Goal: Browse casually: Explore the website without a specific task or goal

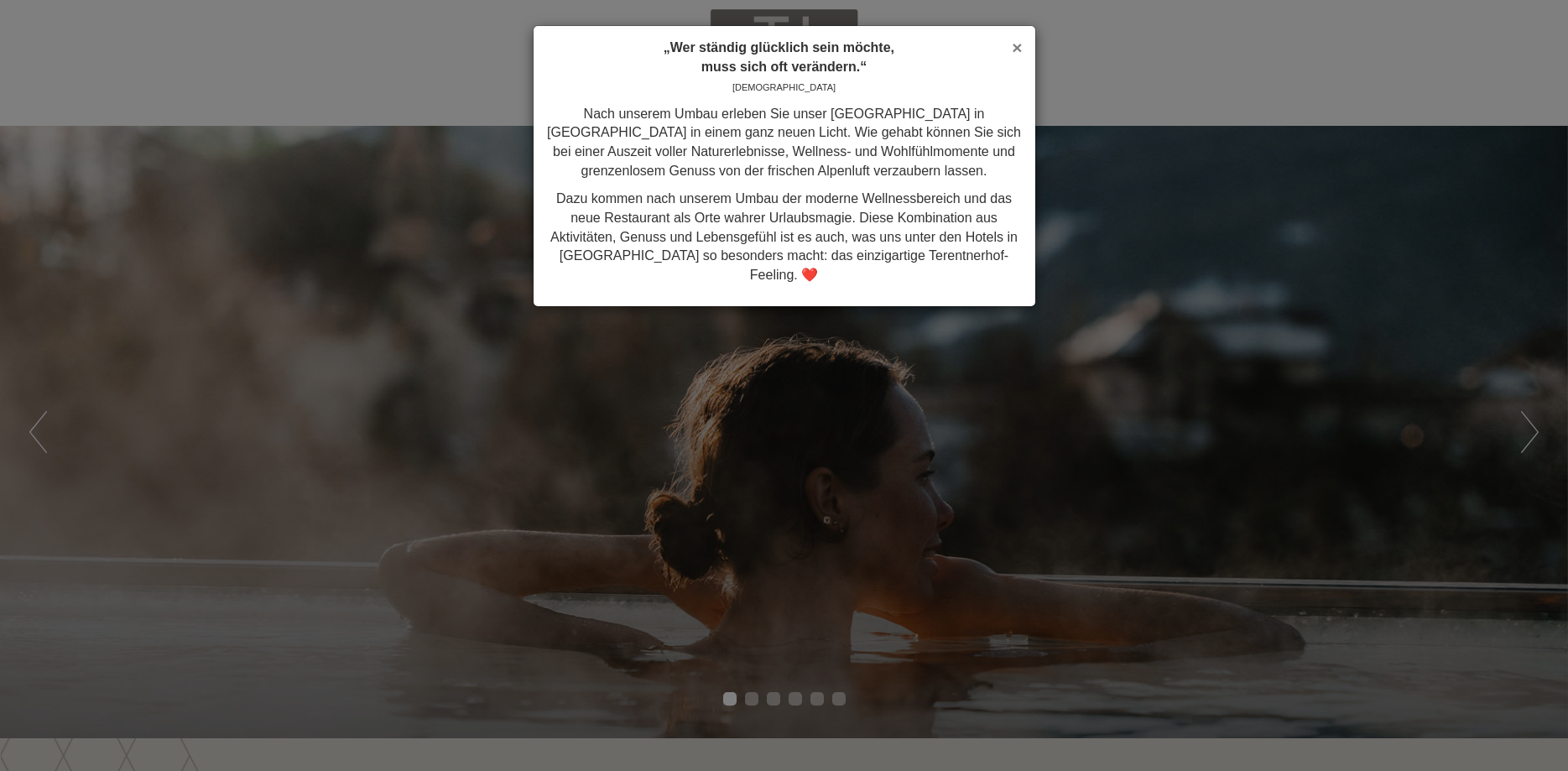
click at [1019, 45] on span "×" at bounding box center [1017, 47] width 10 height 19
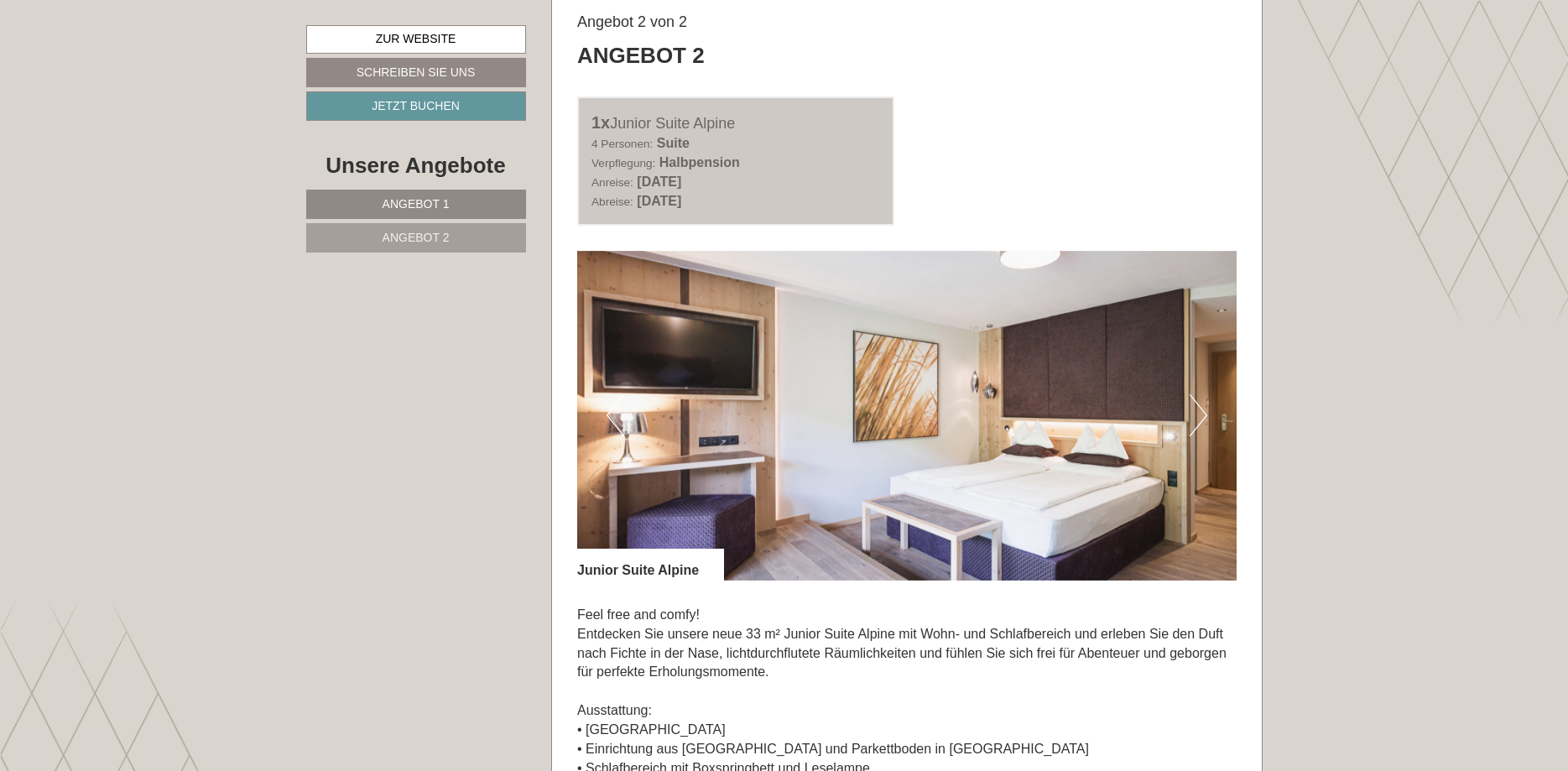
scroll to position [2309, 0]
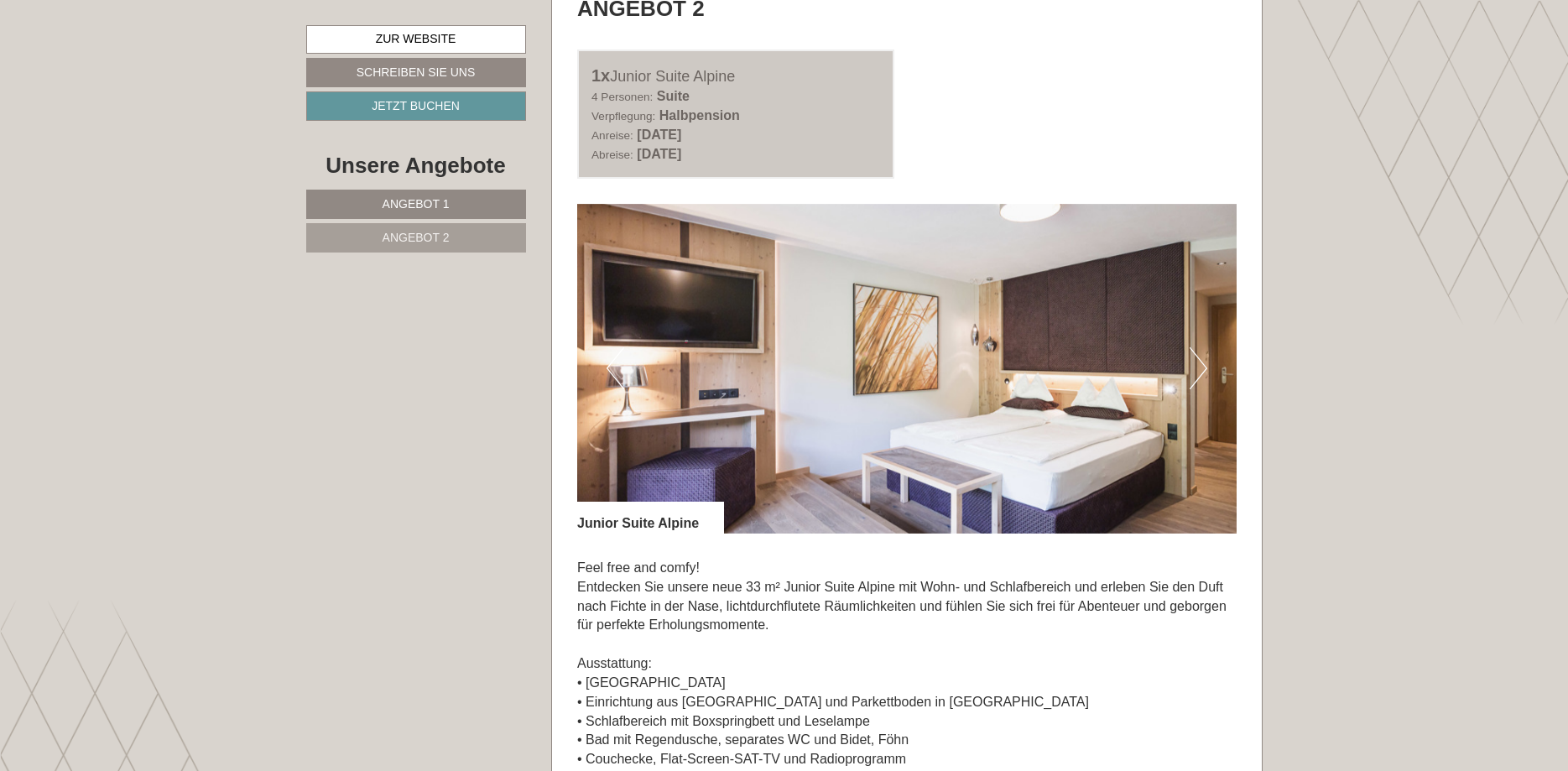
click at [1197, 370] on button "Next" at bounding box center [1198, 368] width 17 height 42
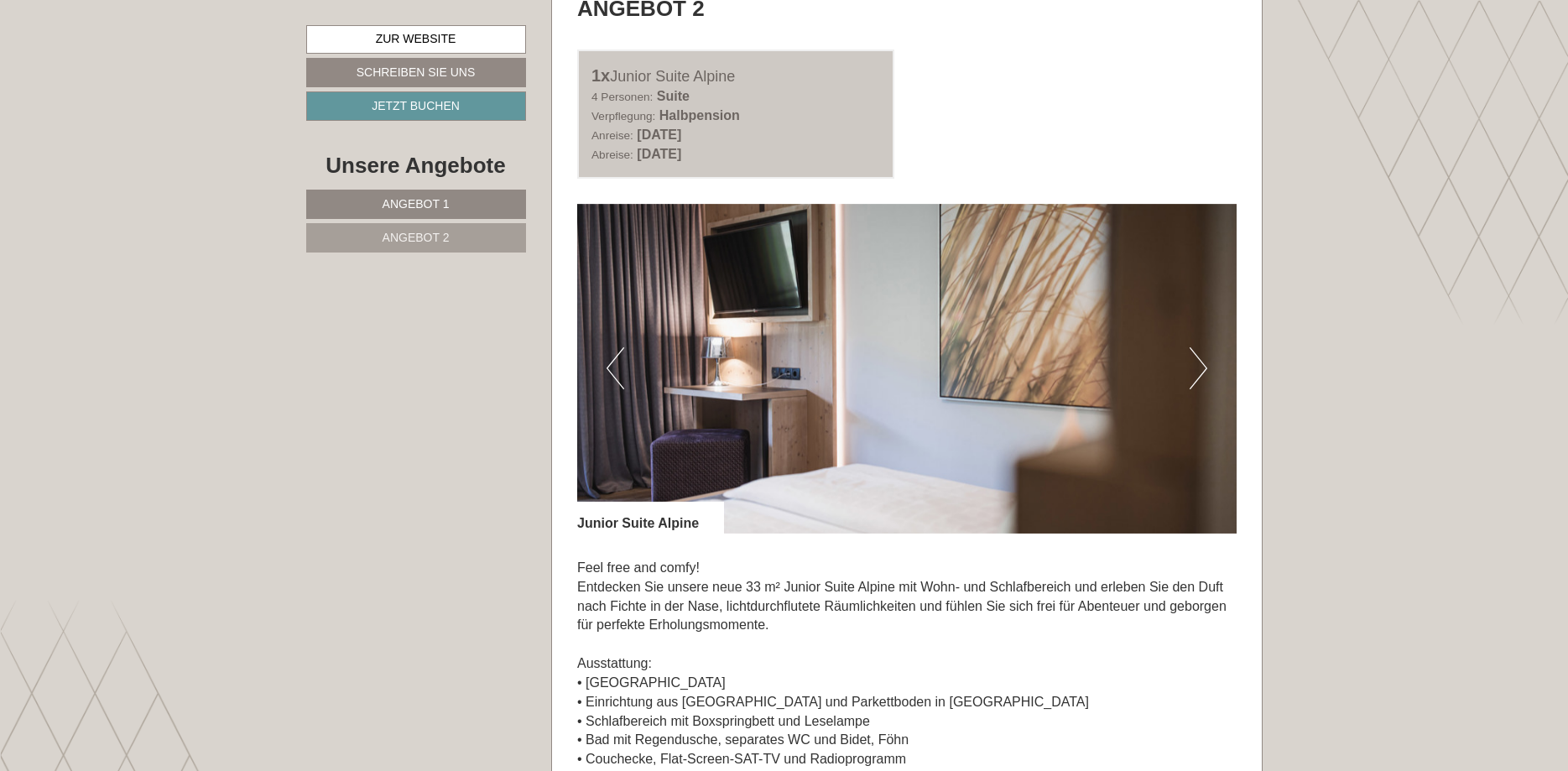
click at [1197, 370] on button "Next" at bounding box center [1198, 368] width 17 height 42
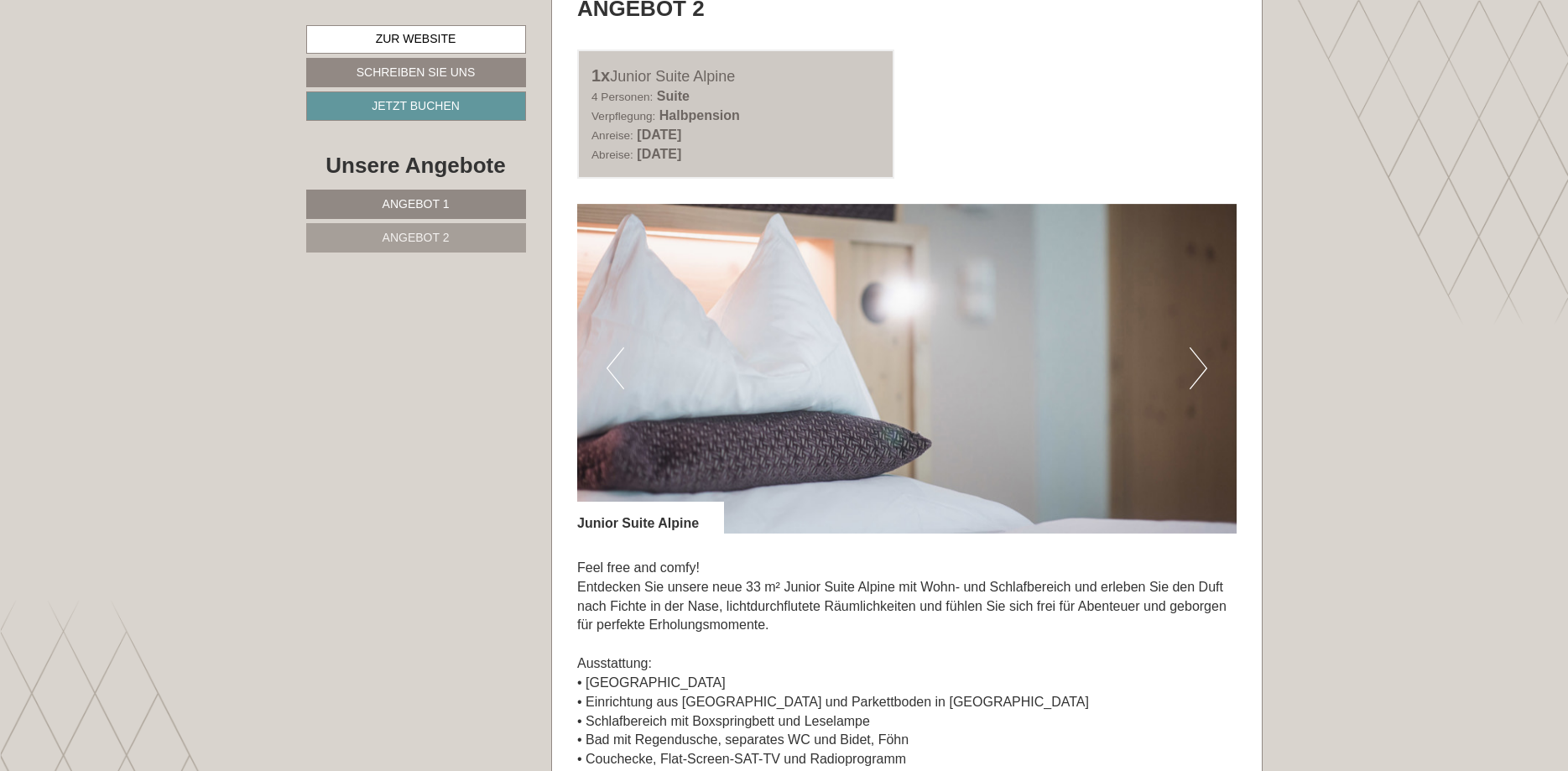
click at [1197, 370] on button "Next" at bounding box center [1198, 368] width 17 height 42
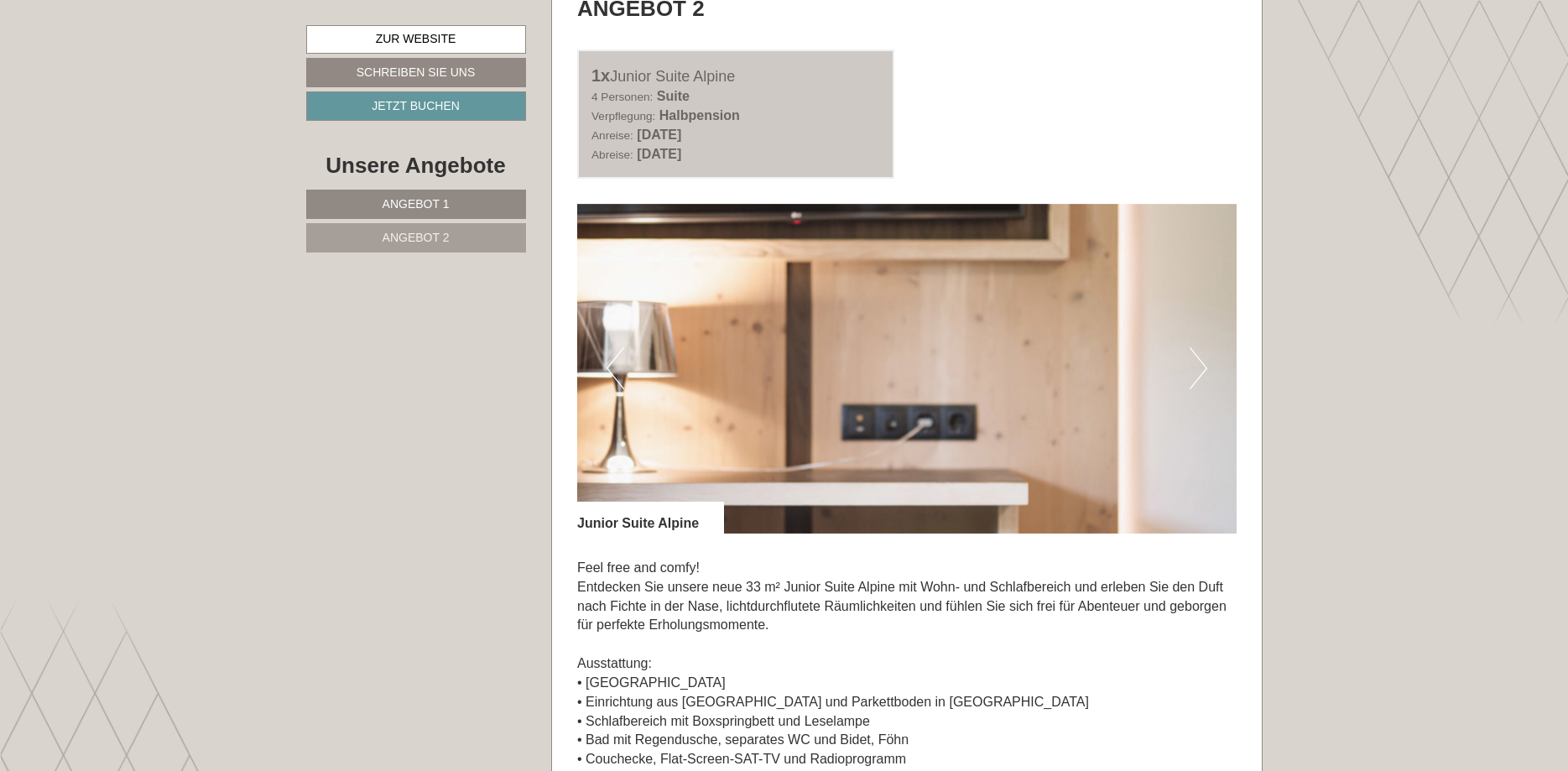
click at [1197, 370] on button "Next" at bounding box center [1198, 368] width 17 height 42
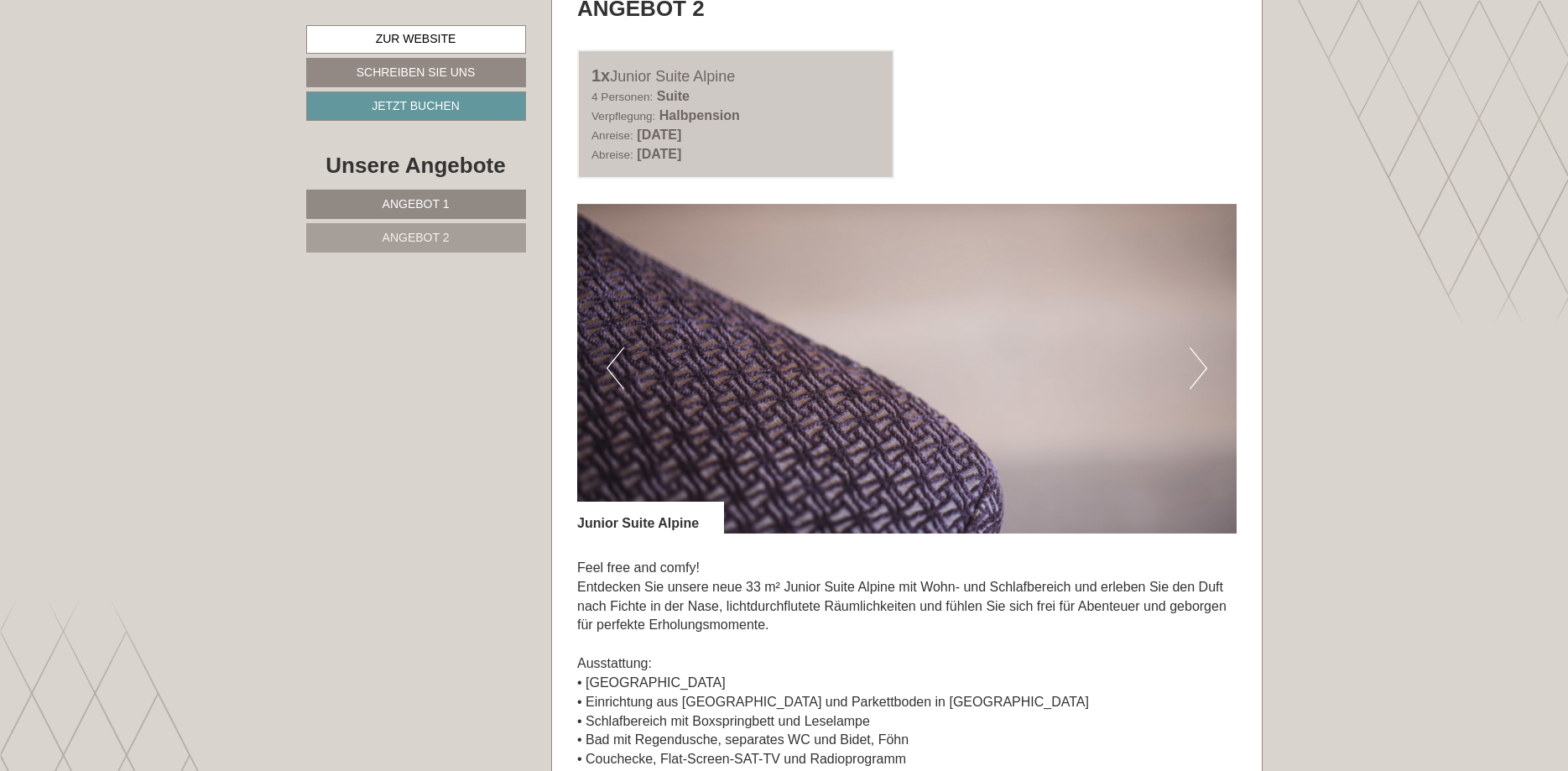
click at [1197, 370] on button "Next" at bounding box center [1198, 368] width 17 height 42
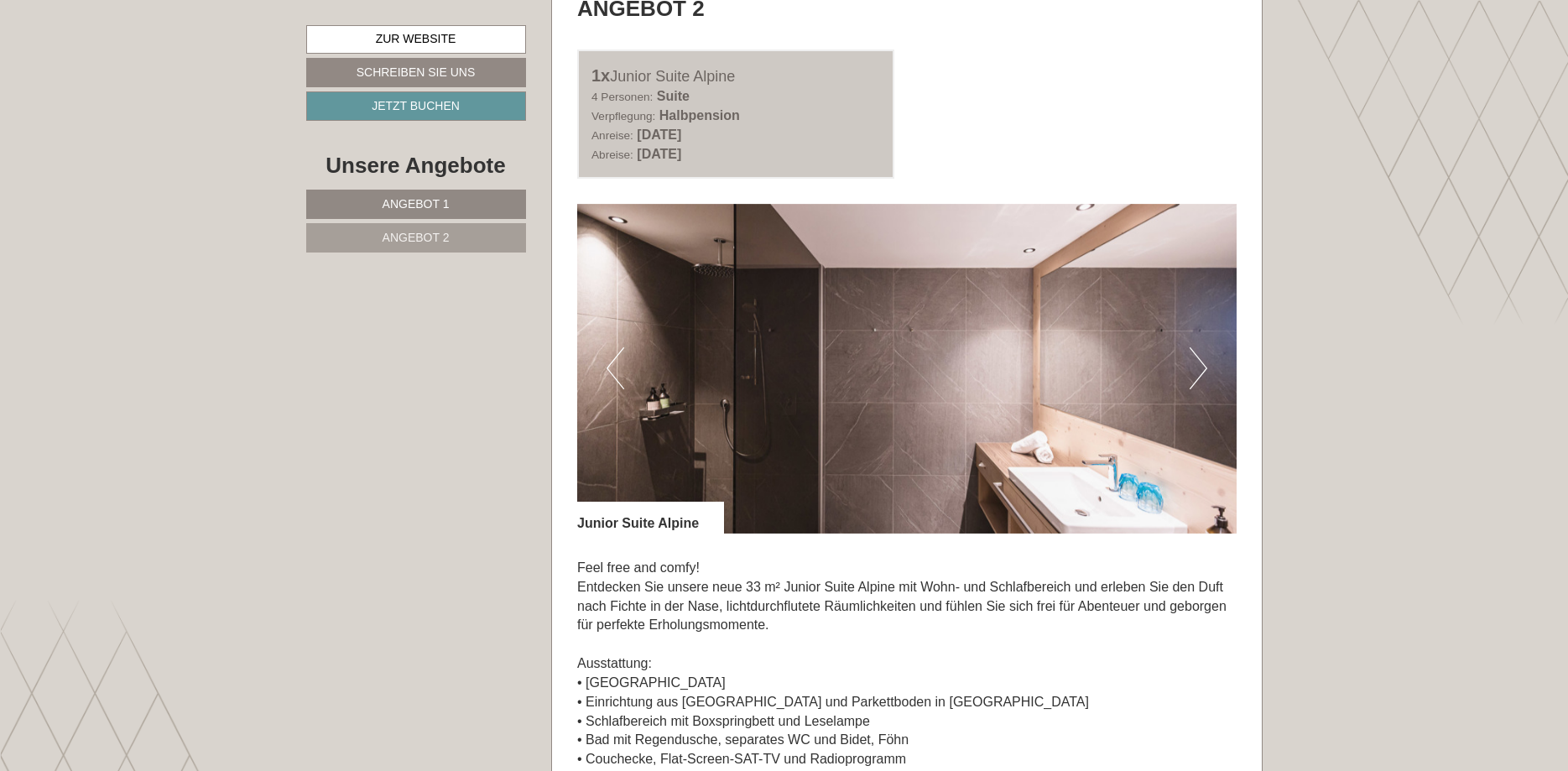
click at [1197, 370] on button "Next" at bounding box center [1198, 368] width 17 height 42
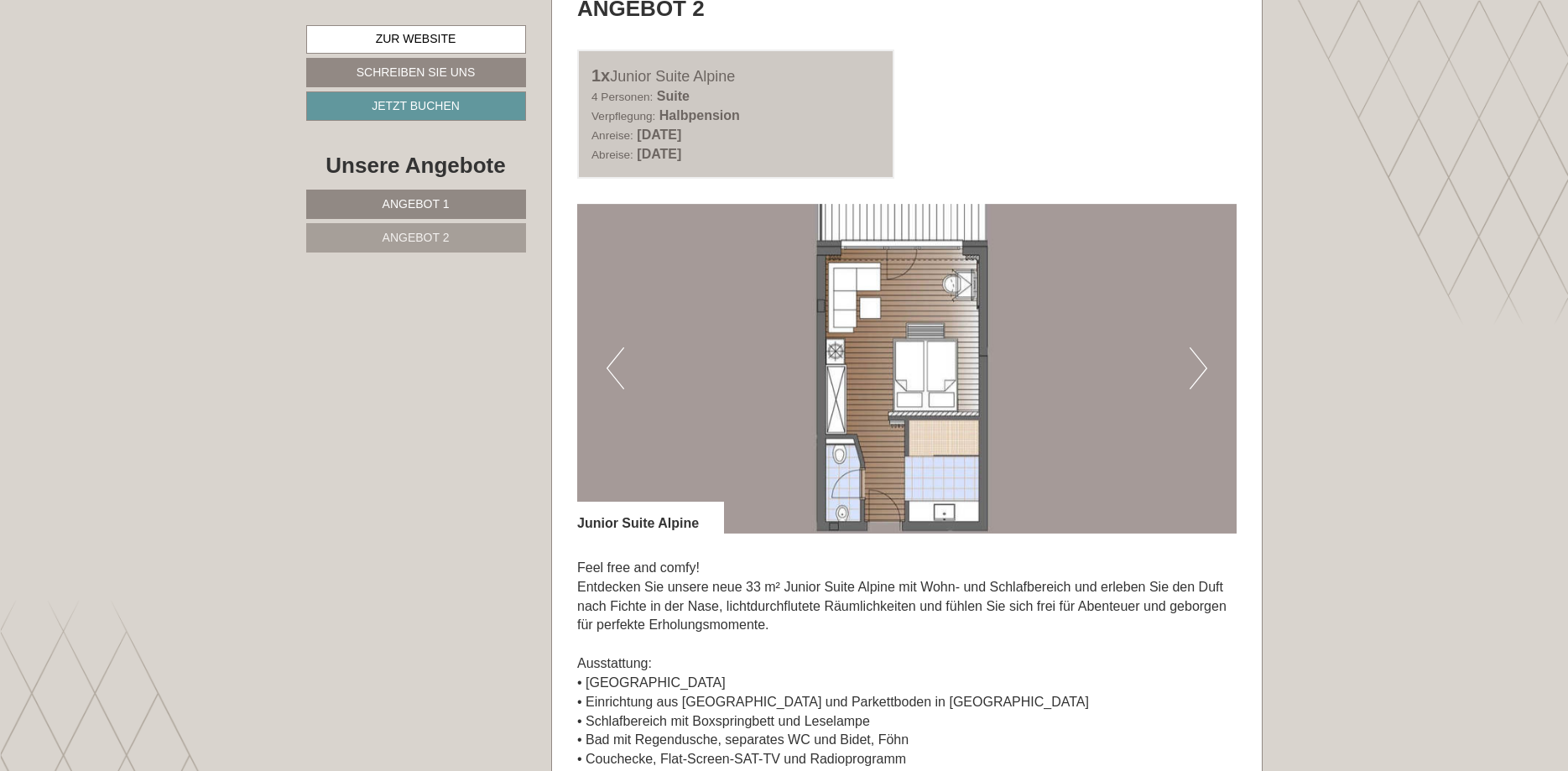
click at [1198, 351] on button "Next" at bounding box center [1198, 368] width 17 height 42
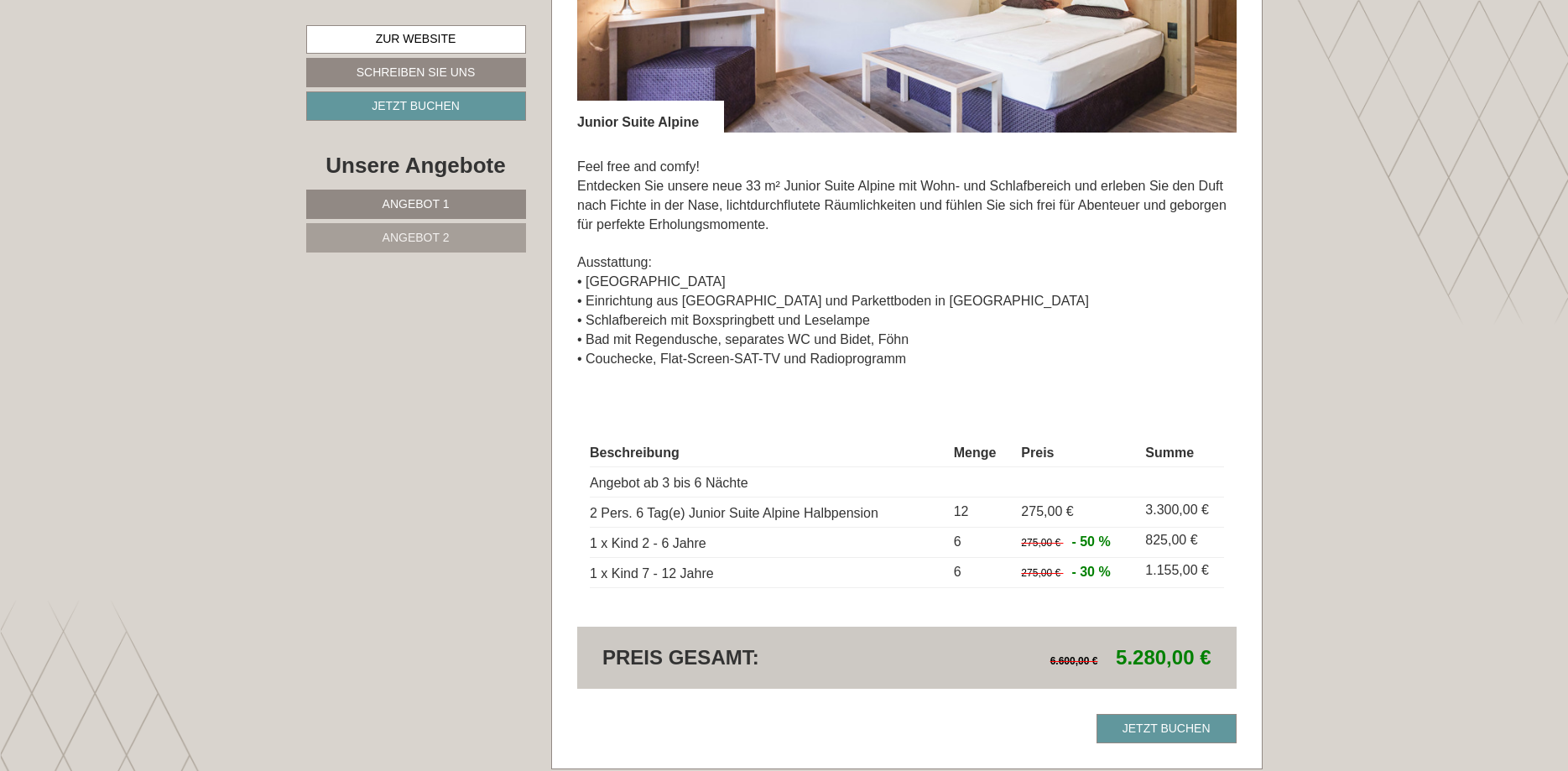
scroll to position [1026, 0]
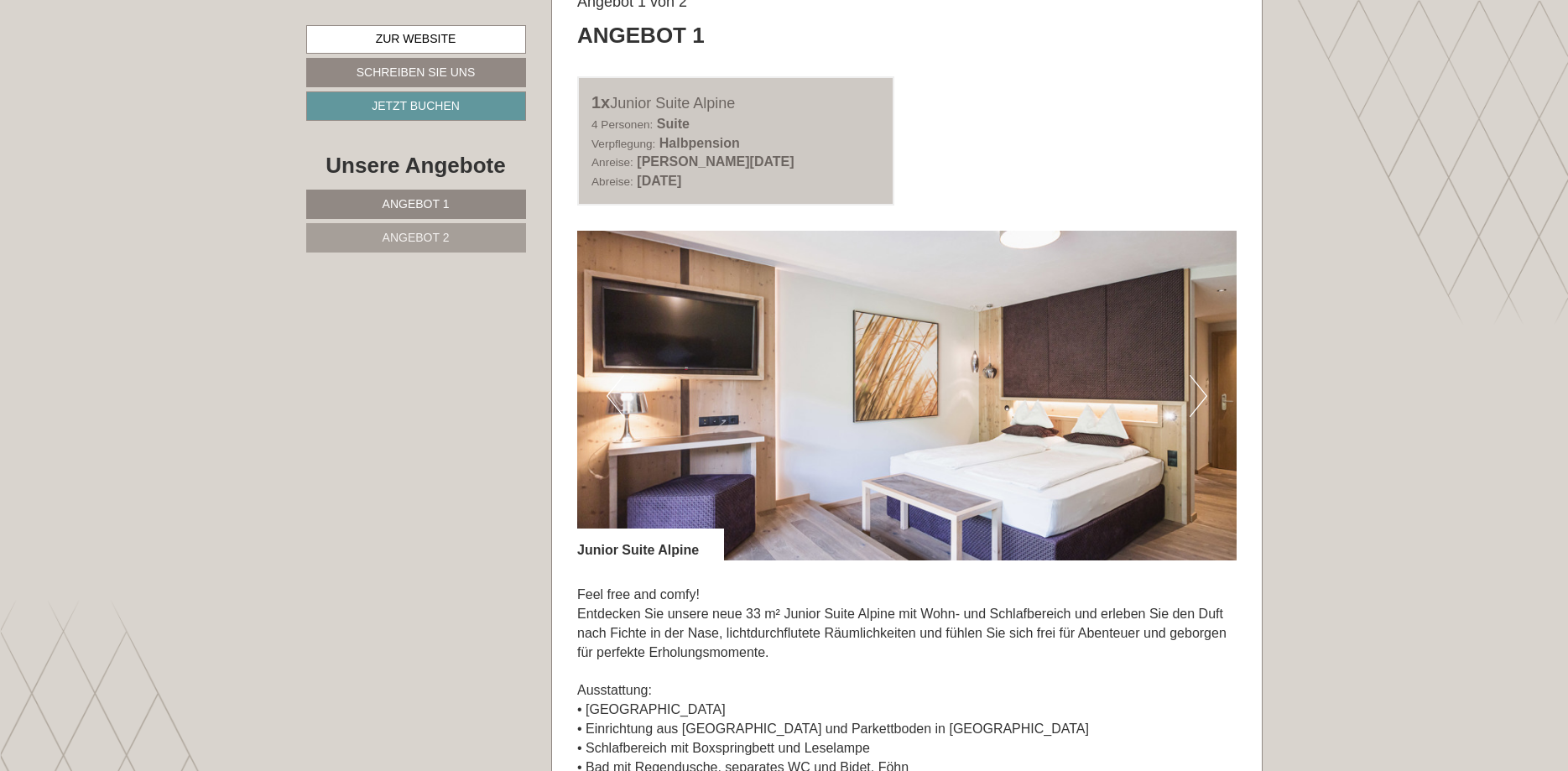
click at [1202, 401] on button "Next" at bounding box center [1198, 395] width 17 height 42
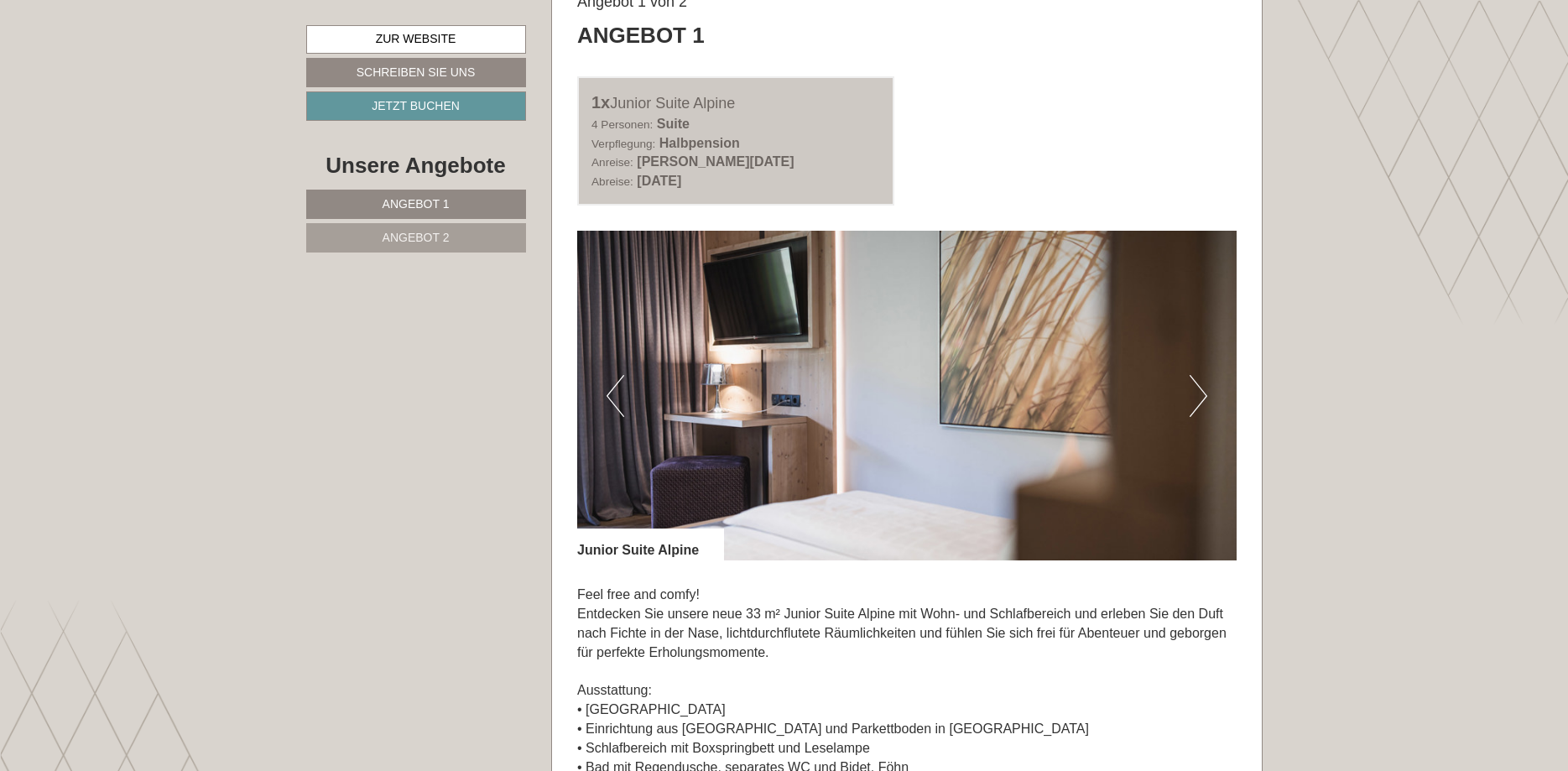
click at [1202, 401] on button "Next" at bounding box center [1198, 395] width 17 height 42
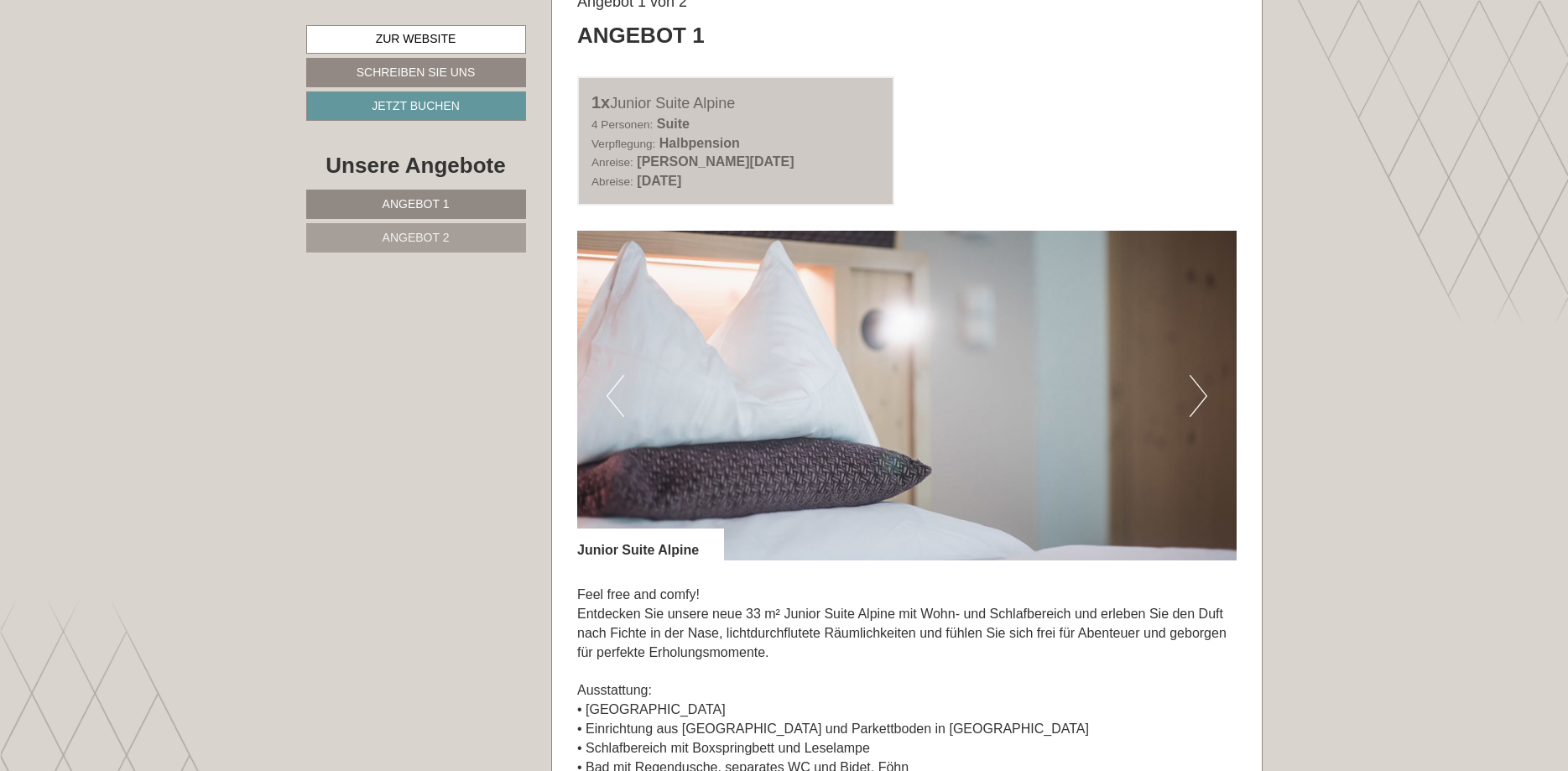
click at [1202, 401] on button "Next" at bounding box center [1198, 395] width 17 height 42
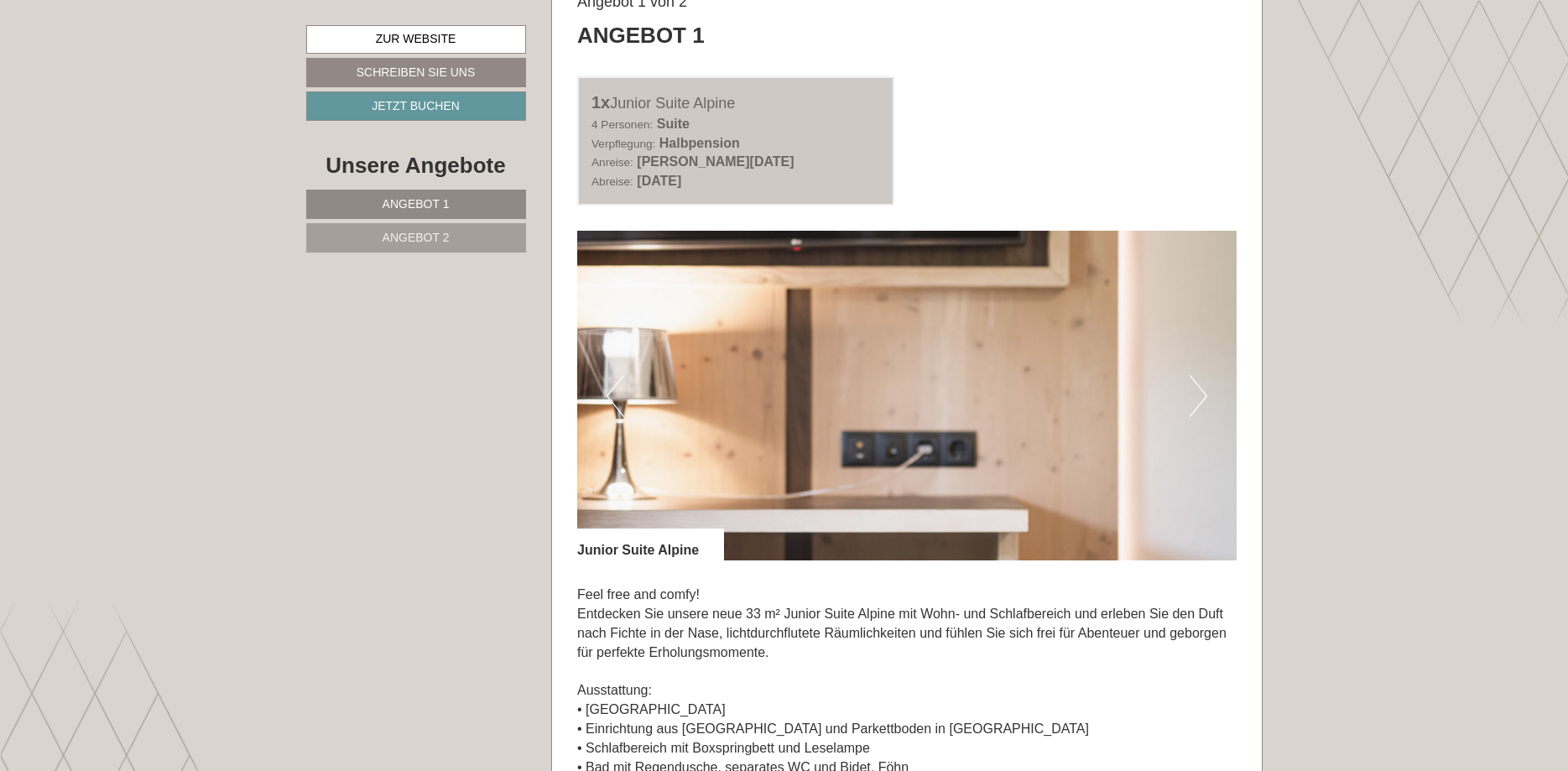
click at [1202, 401] on button "Next" at bounding box center [1198, 395] width 17 height 42
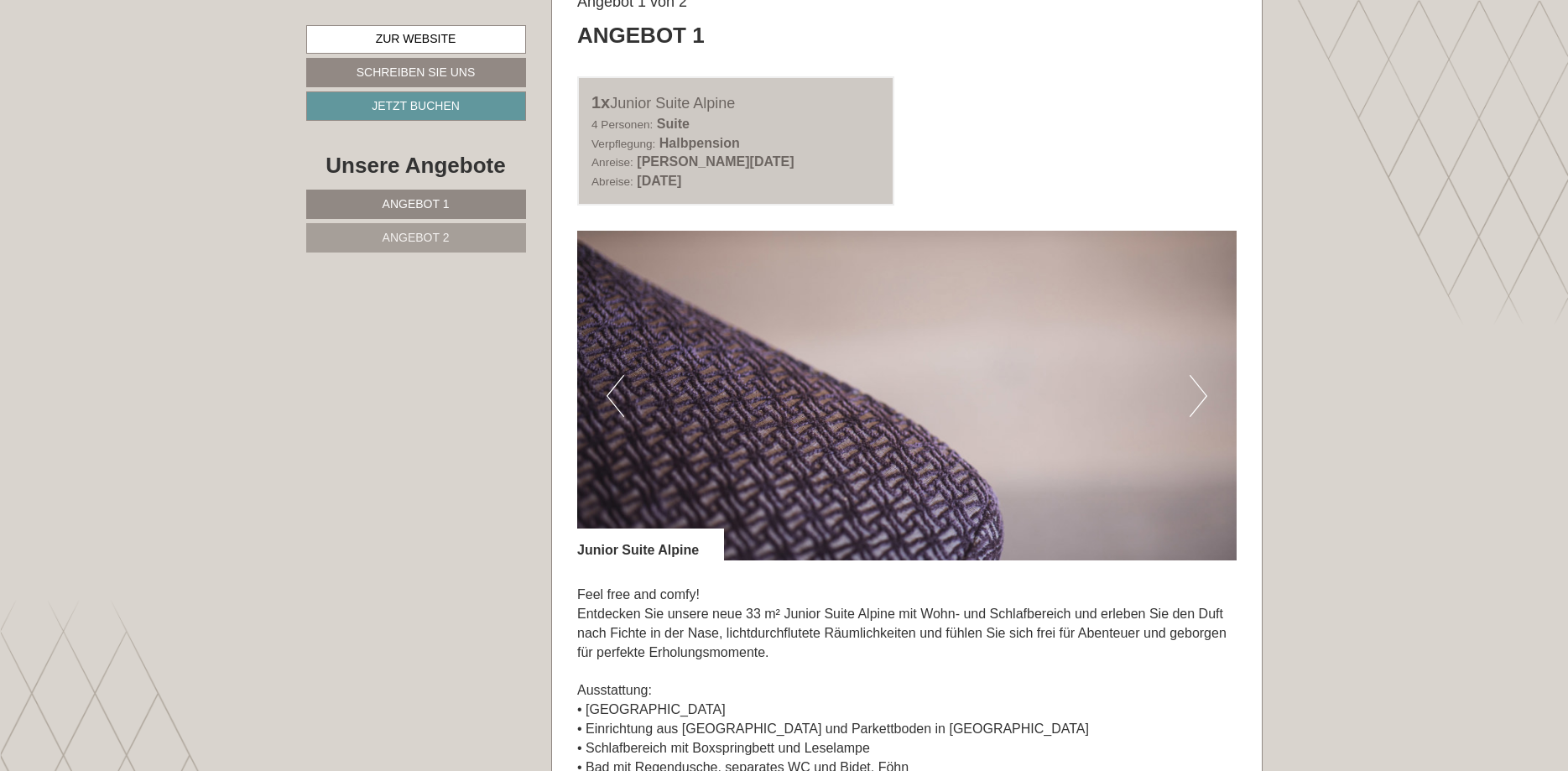
click at [1202, 401] on button "Next" at bounding box center [1198, 395] width 17 height 42
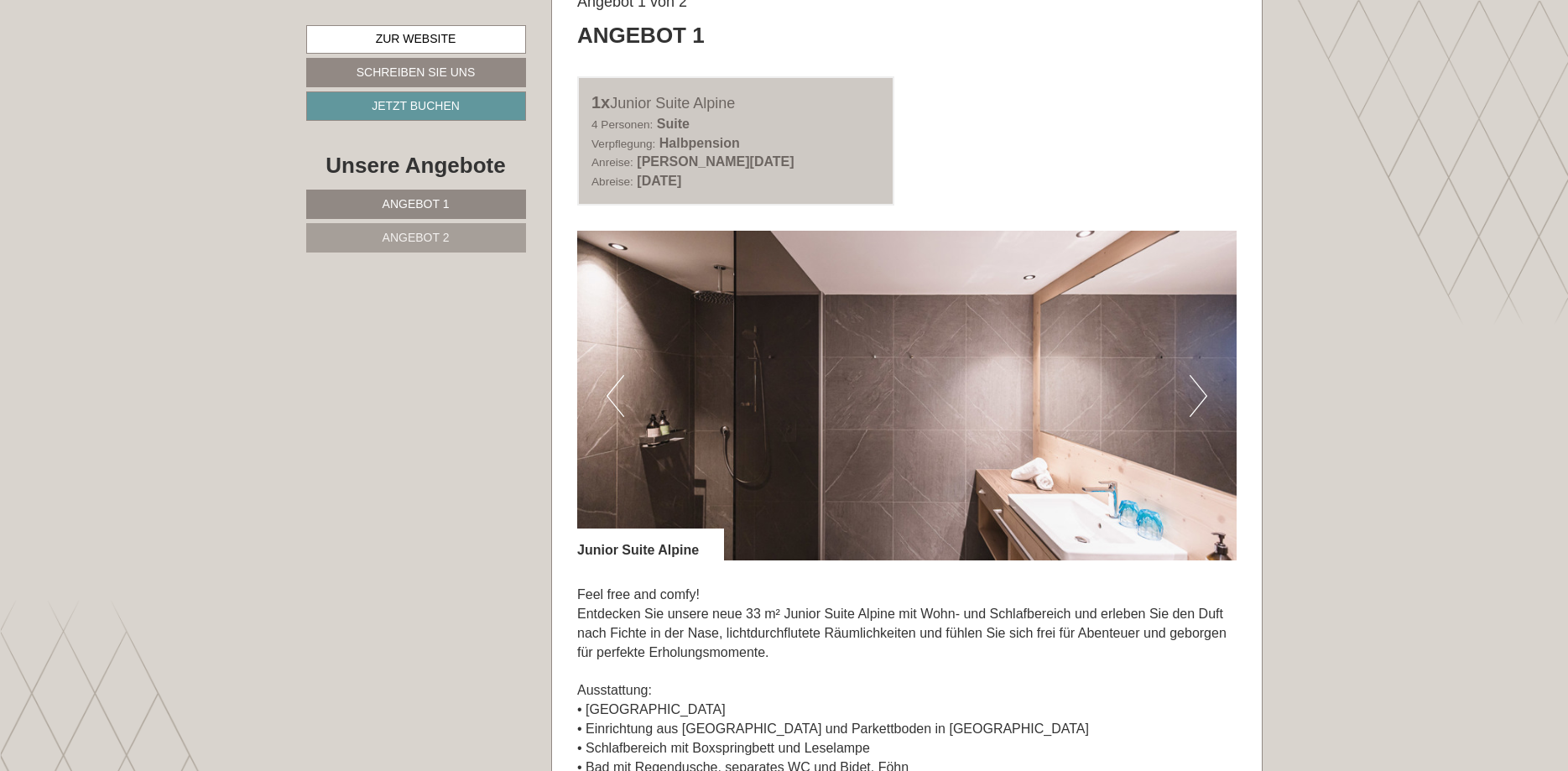
click at [1202, 401] on button "Next" at bounding box center [1198, 395] width 17 height 42
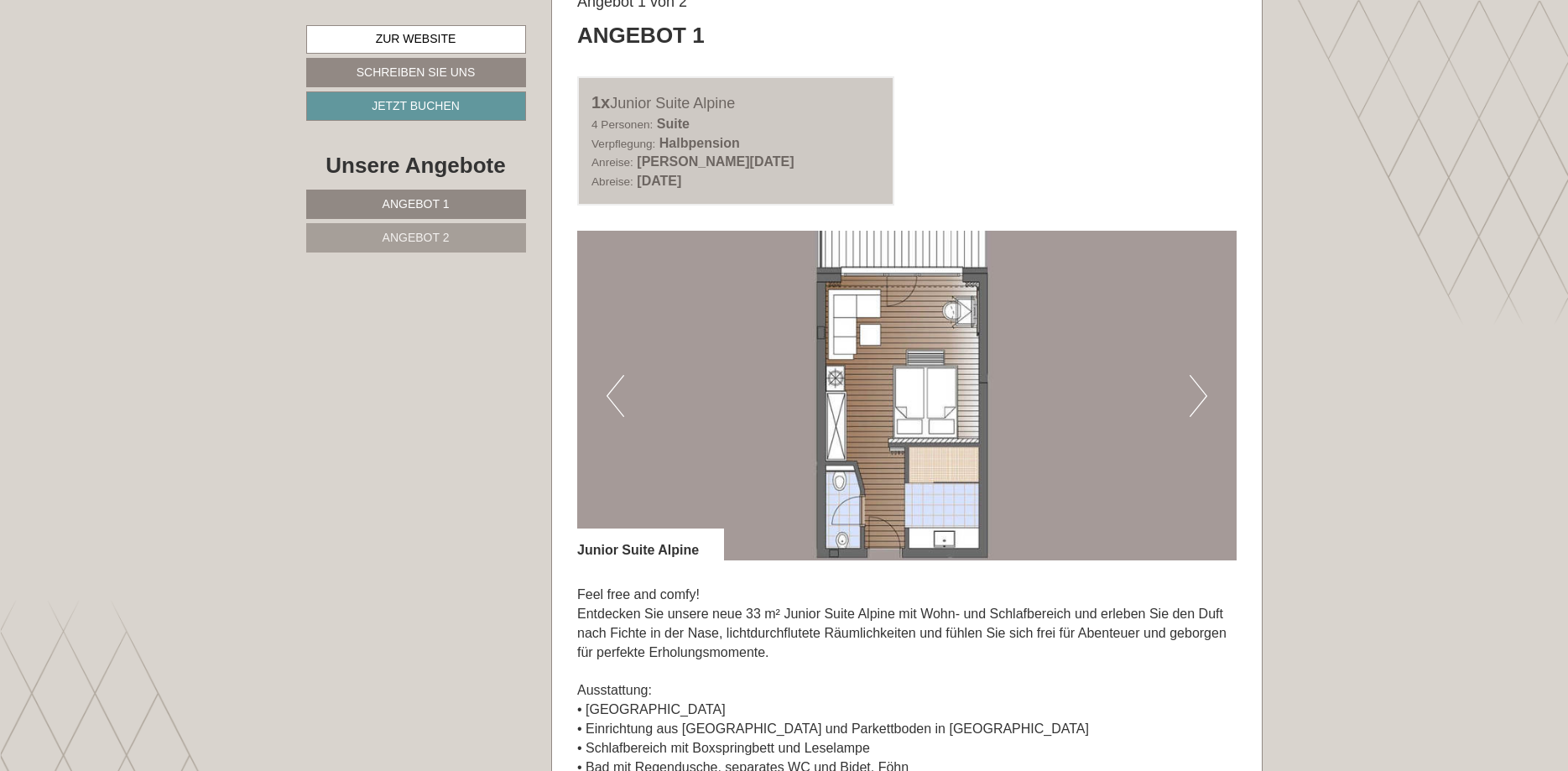
click at [1202, 401] on button "Next" at bounding box center [1198, 395] width 17 height 42
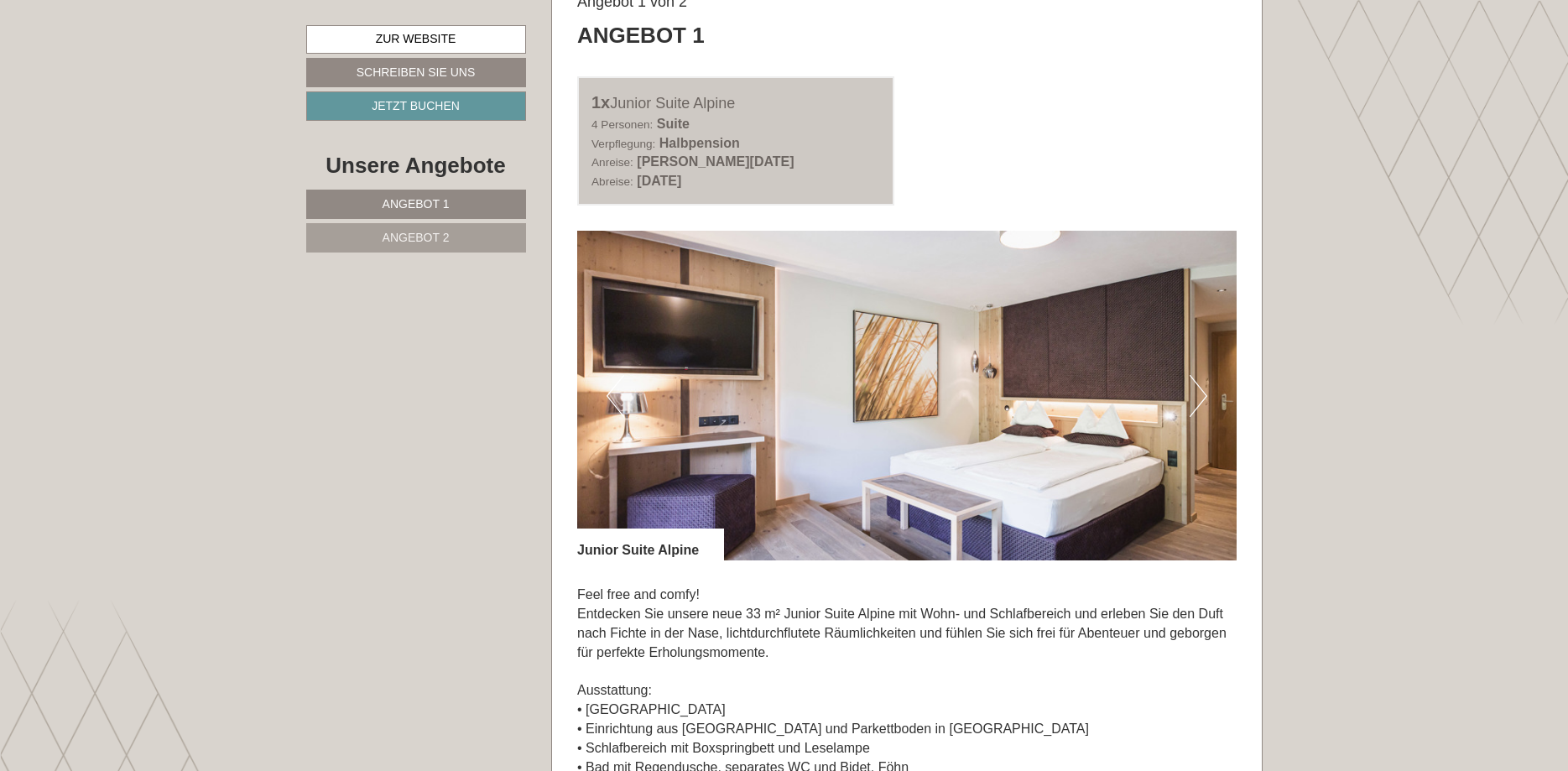
click at [1202, 401] on button "Next" at bounding box center [1198, 395] width 17 height 42
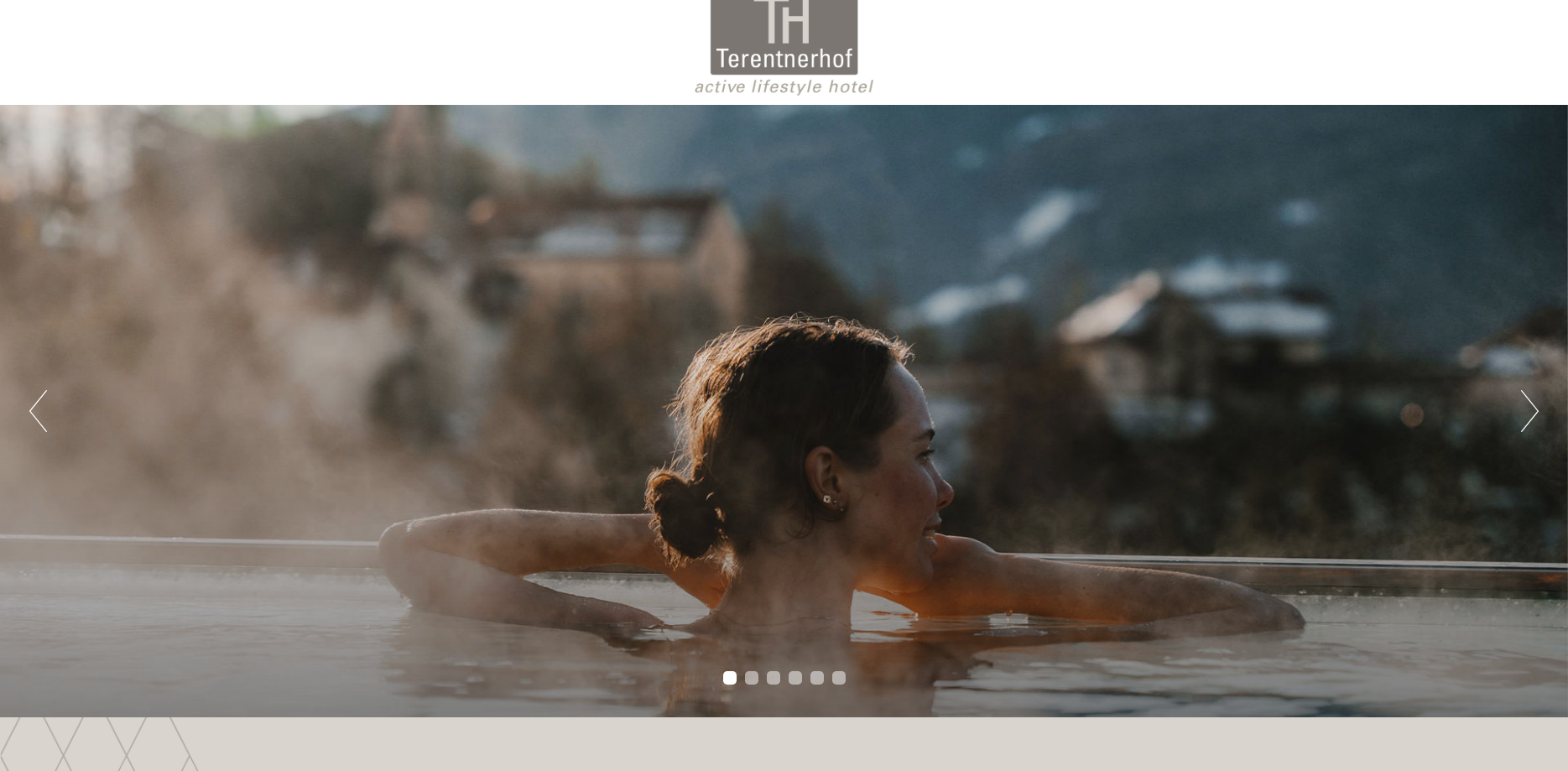
scroll to position [0, 0]
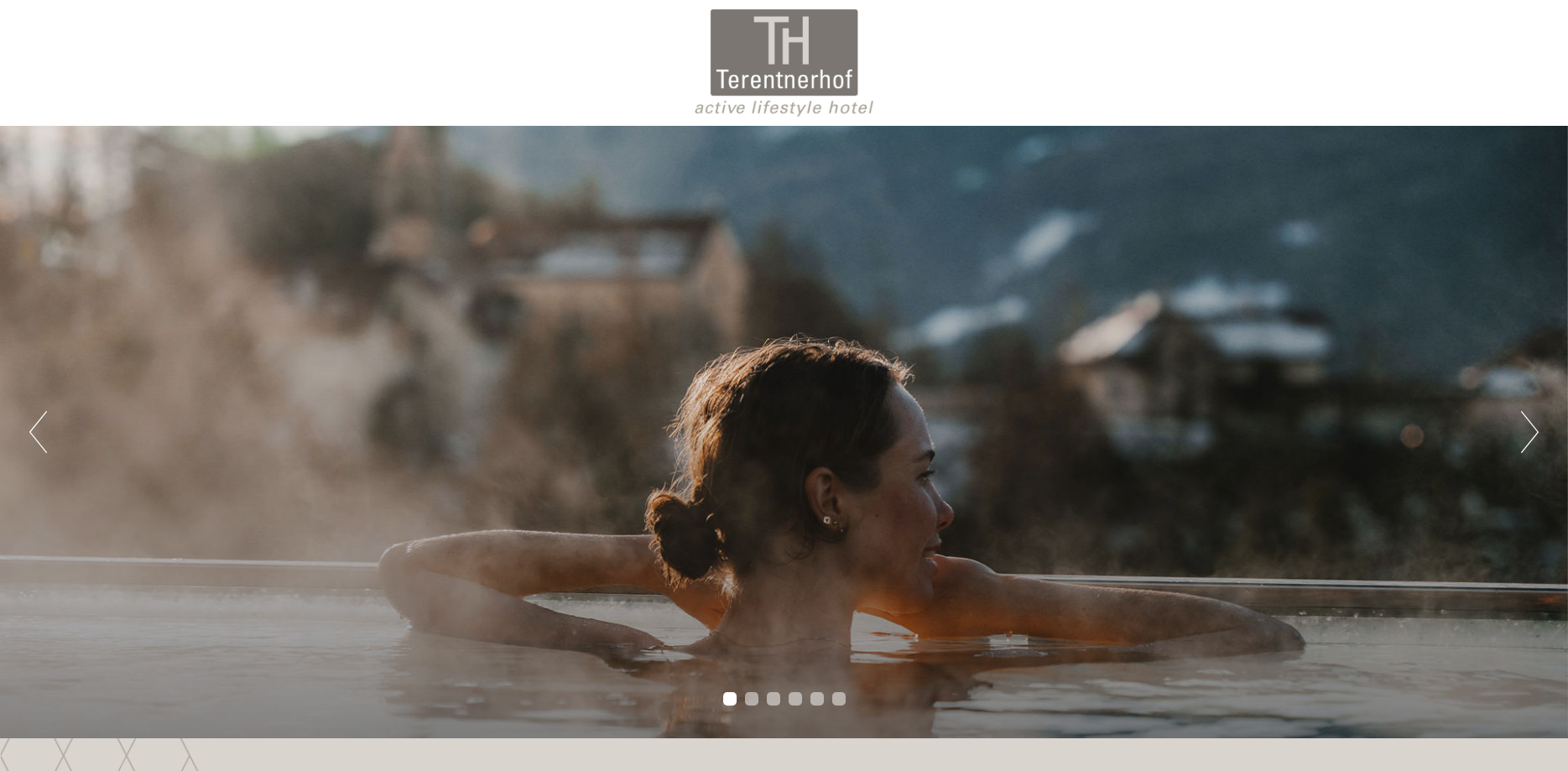
drag, startPoint x: 853, startPoint y: 78, endPoint x: 755, endPoint y: 81, distance: 98.0
click at [755, 81] on div at bounding box center [785, 62] width 940 height 109
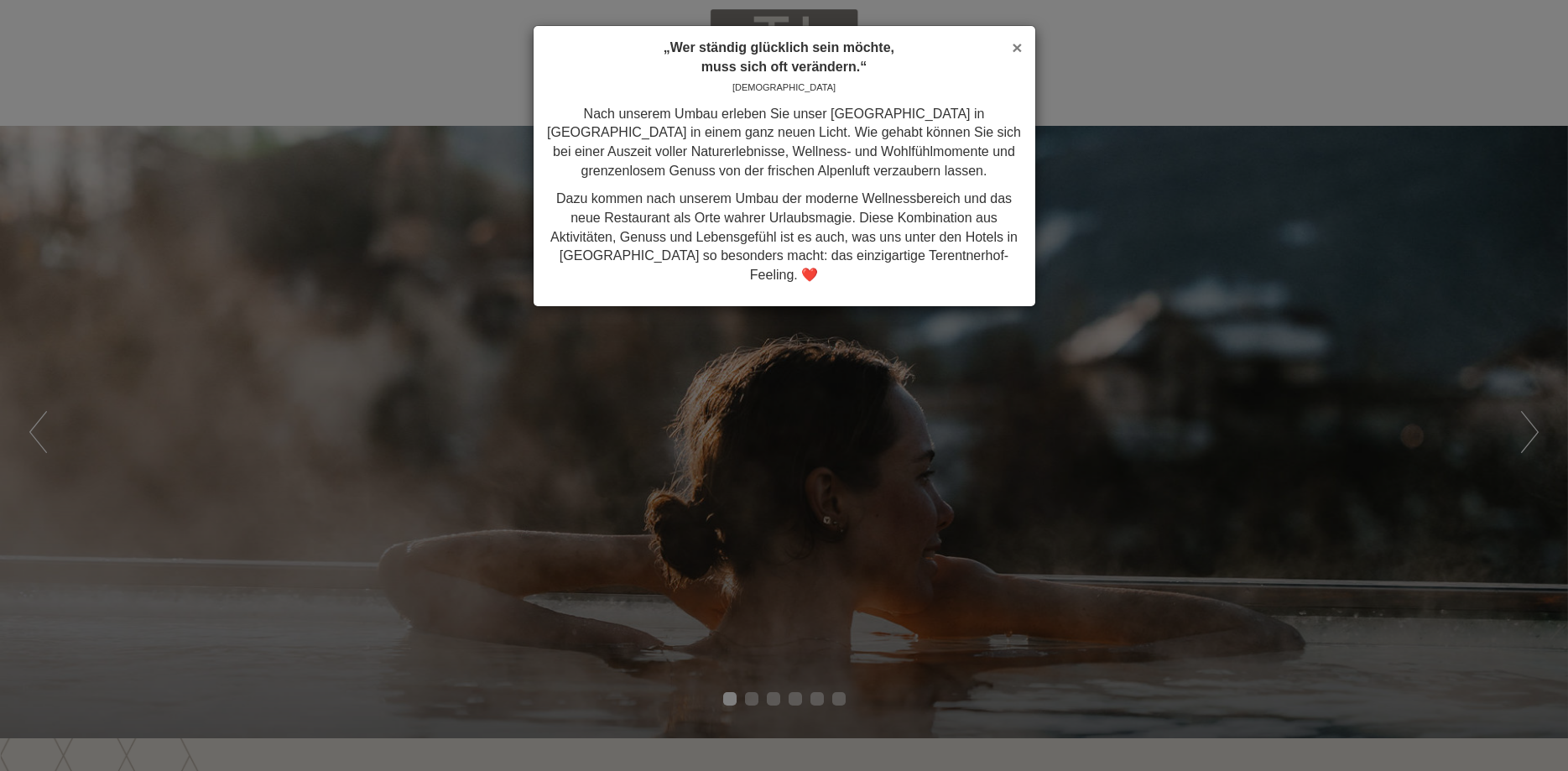
click at [1018, 43] on span "×" at bounding box center [1017, 47] width 10 height 19
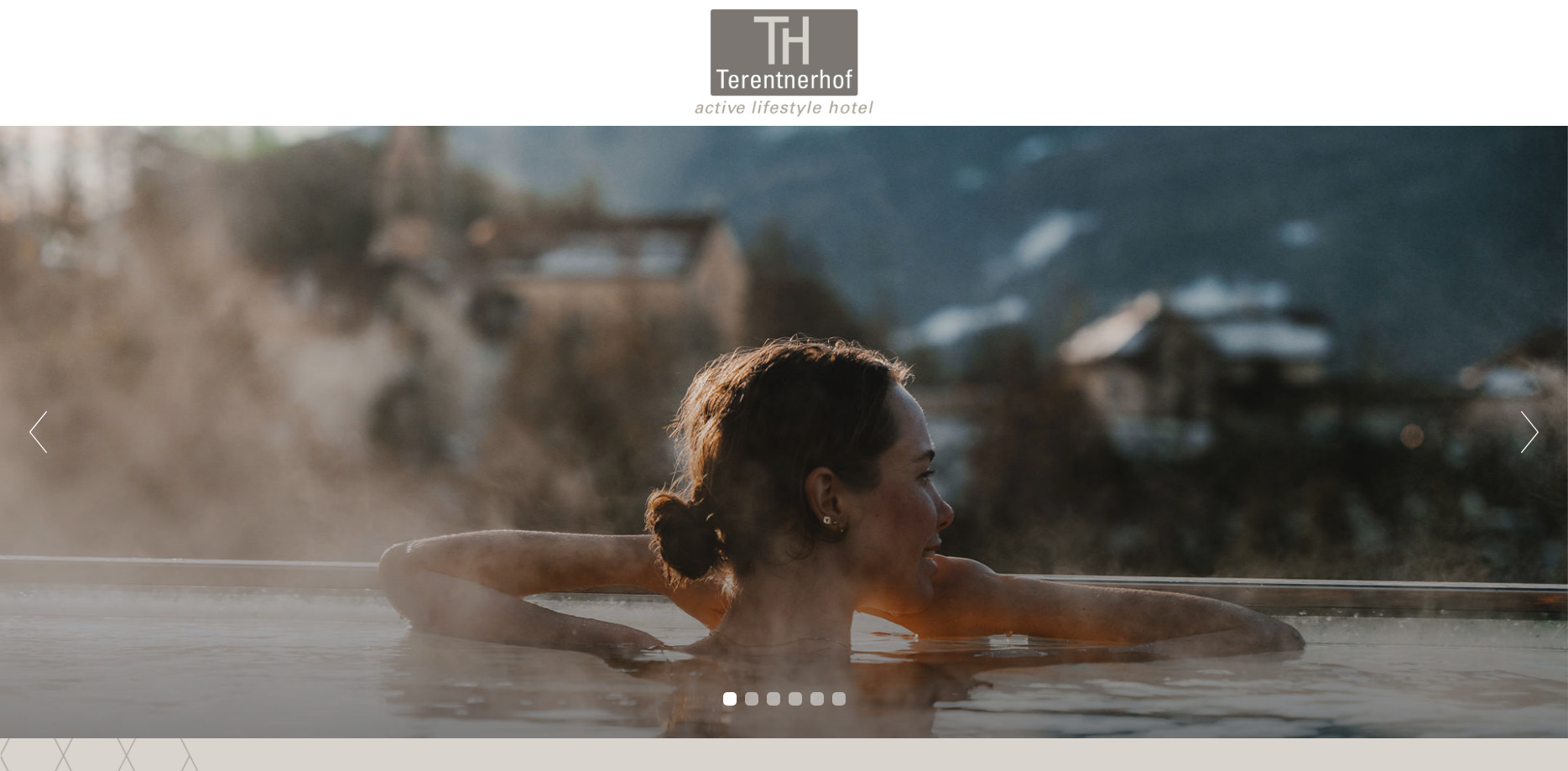
click at [1529, 428] on button "Next" at bounding box center [1529, 432] width 17 height 42
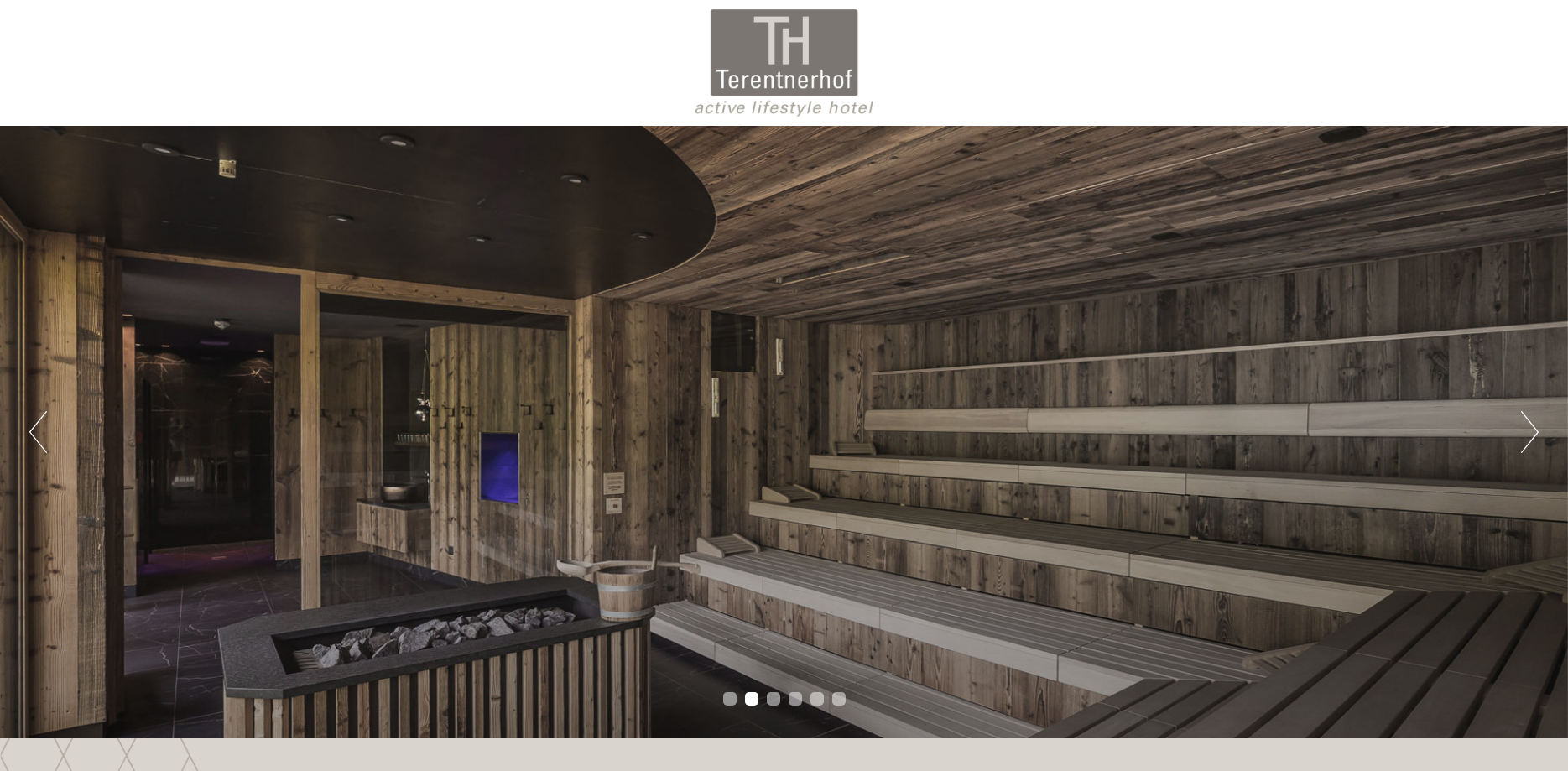
click at [1529, 428] on button "Next" at bounding box center [1529, 432] width 17 height 42
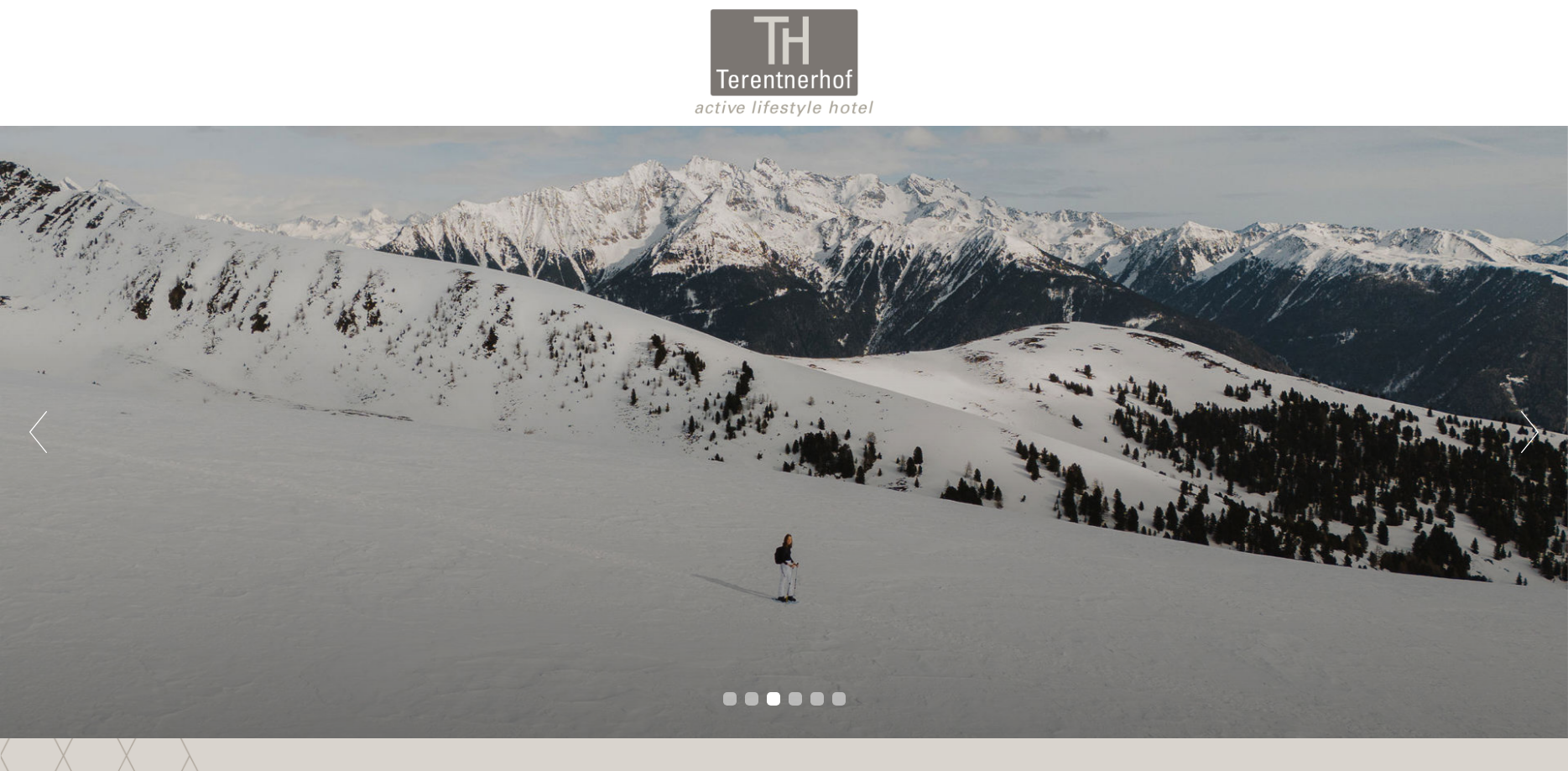
click at [1529, 428] on button "Next" at bounding box center [1529, 432] width 17 height 42
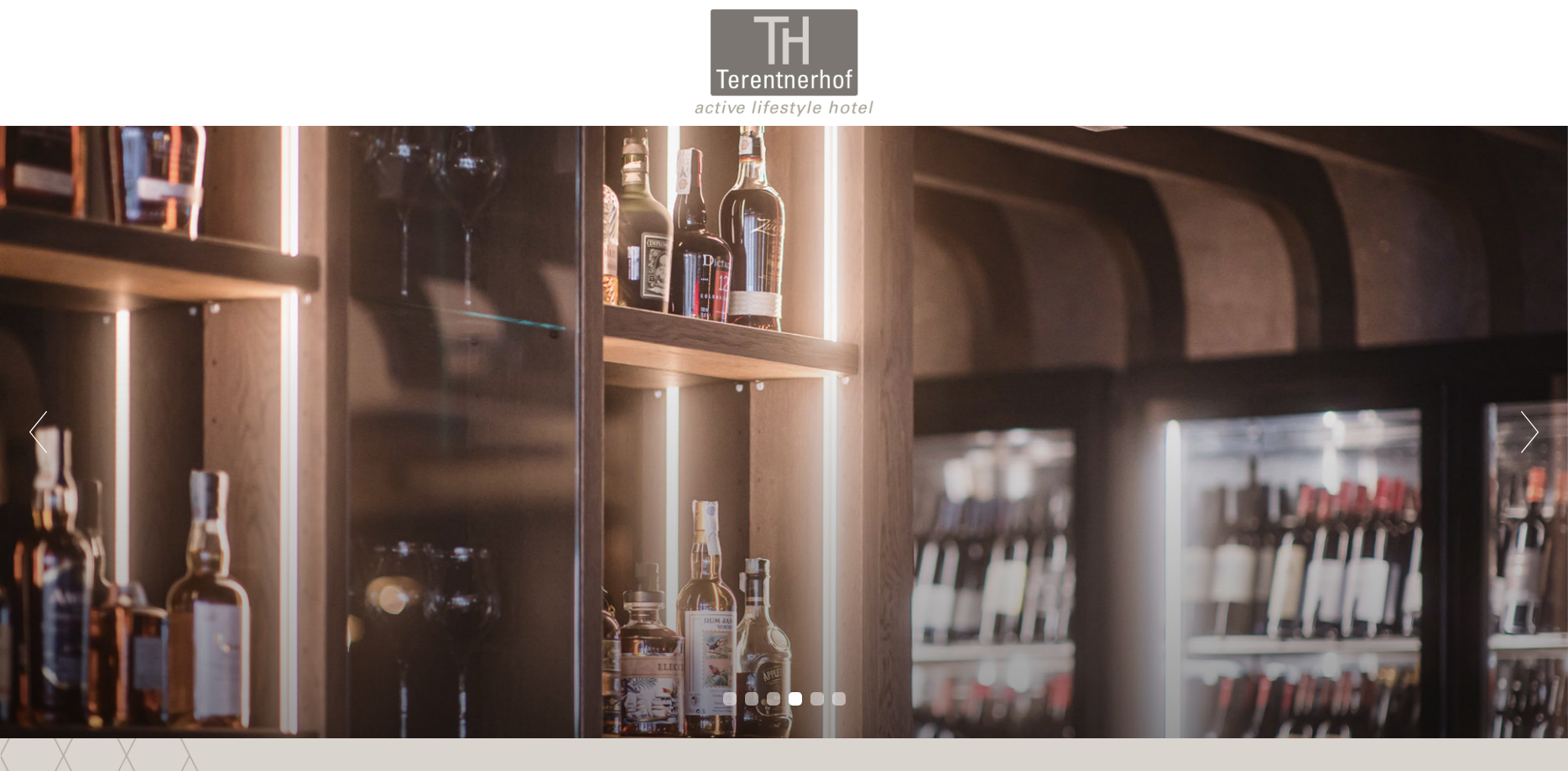
click at [1529, 428] on button "Next" at bounding box center [1529, 432] width 17 height 42
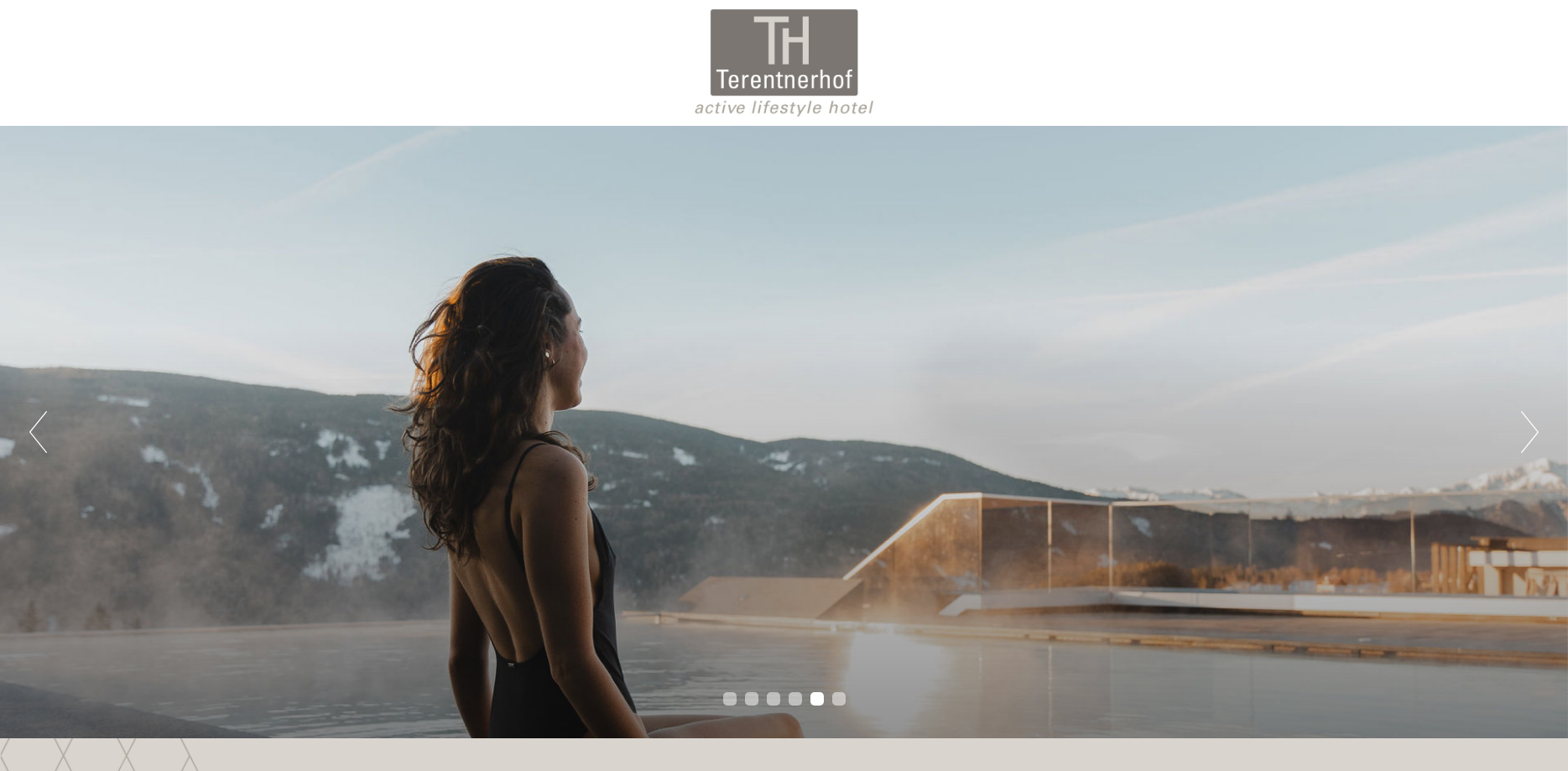
click at [1529, 428] on button "Next" at bounding box center [1529, 432] width 17 height 42
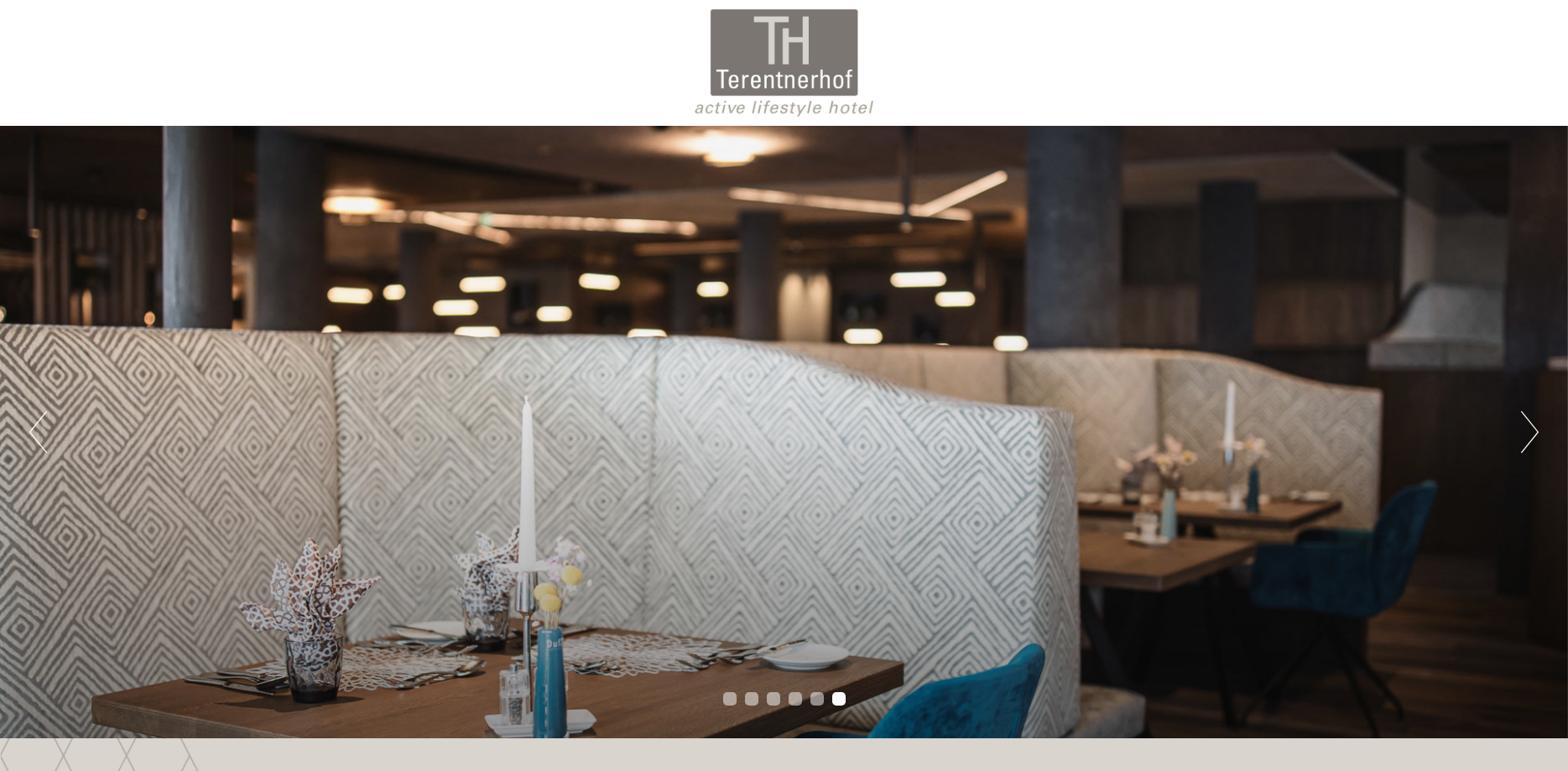
click at [1529, 428] on button "Next" at bounding box center [1529, 432] width 17 height 42
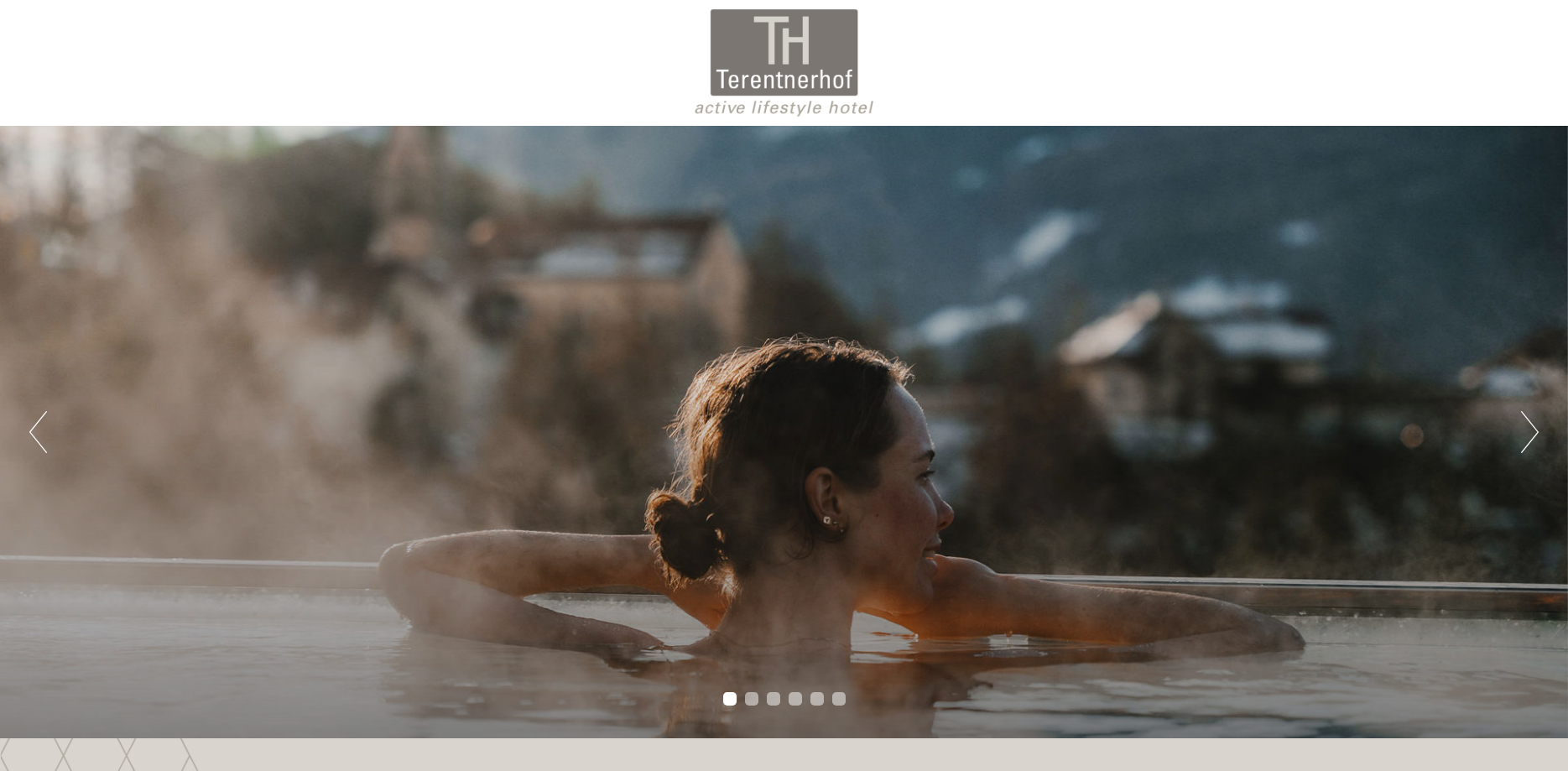
click at [1529, 428] on button "Next" at bounding box center [1529, 432] width 17 height 42
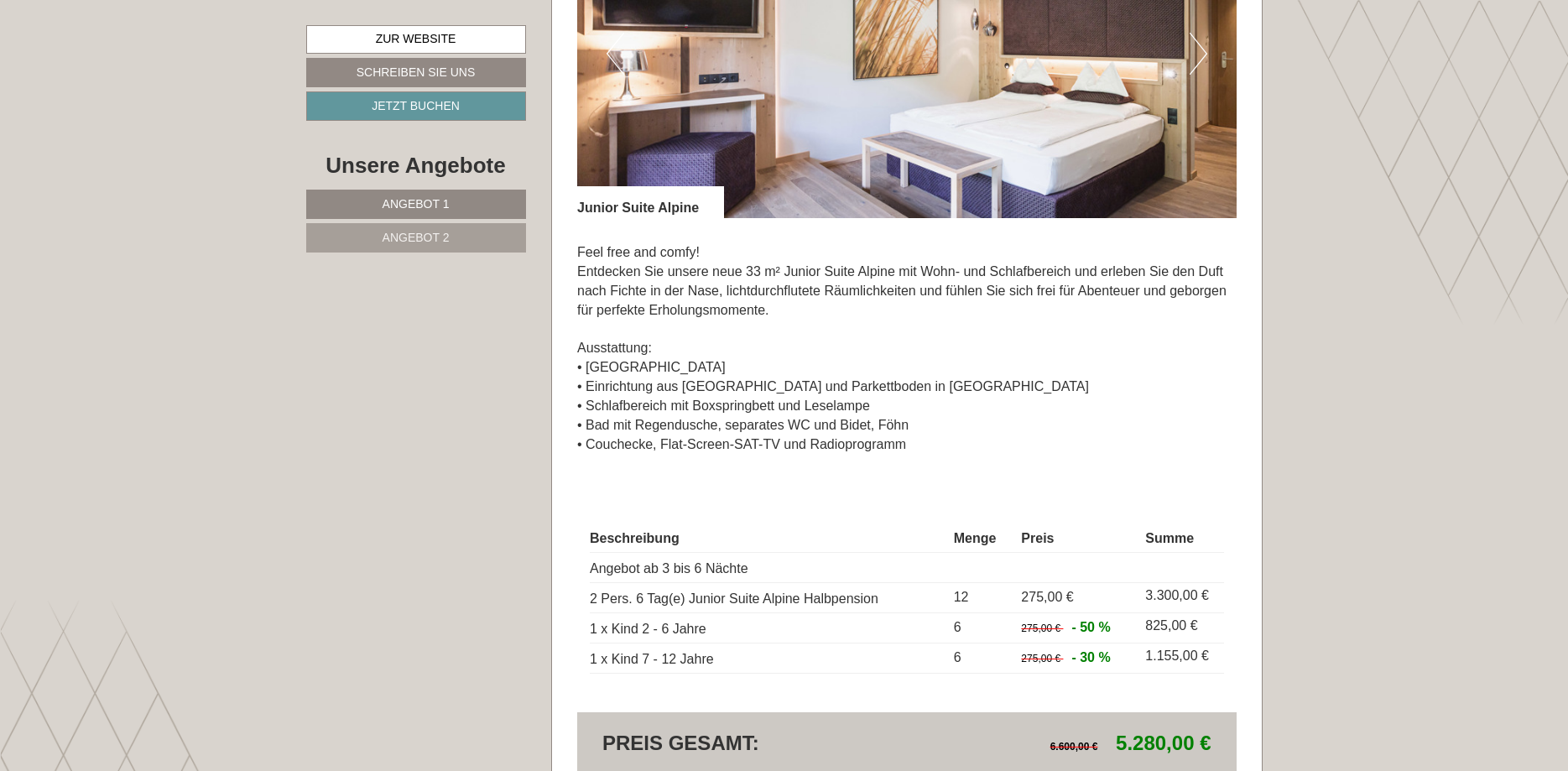
scroll to position [1454, 0]
